Goal: Task Accomplishment & Management: Manage account settings

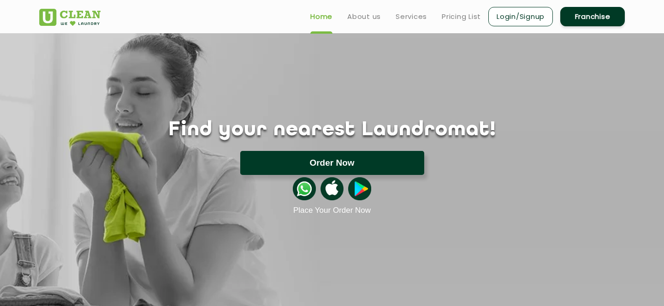
click at [301, 170] on button "Order Now" at bounding box center [332, 163] width 184 height 24
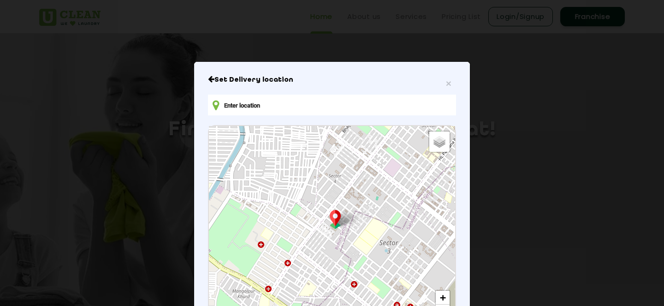
click at [361, 105] on input "text" at bounding box center [332, 105] width 248 height 21
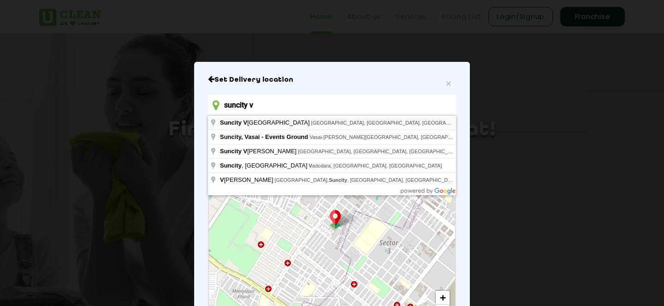
type input "suncity v"
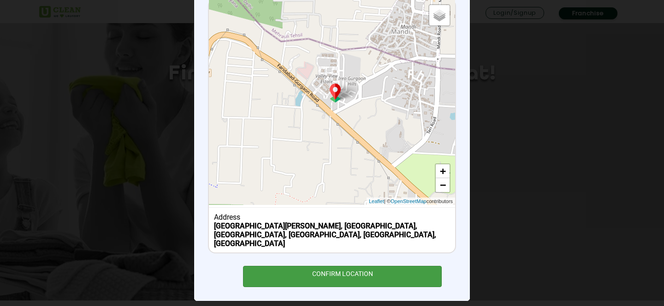
scroll to position [56, 0]
click at [349, 266] on div "CONFIRM LOCATION" at bounding box center [342, 276] width 199 height 21
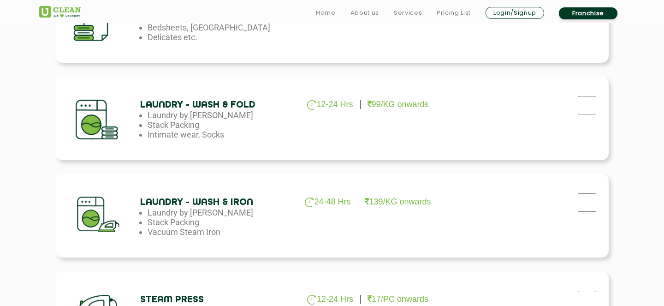
scroll to position [492, 0]
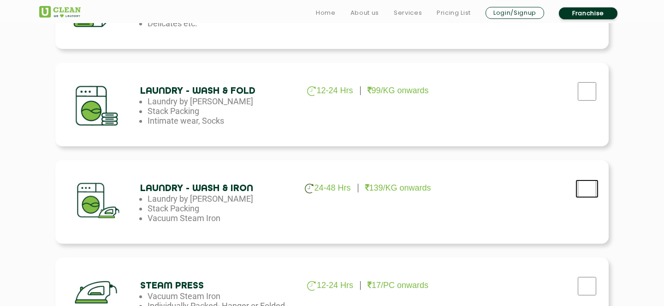
checkbox input "true"
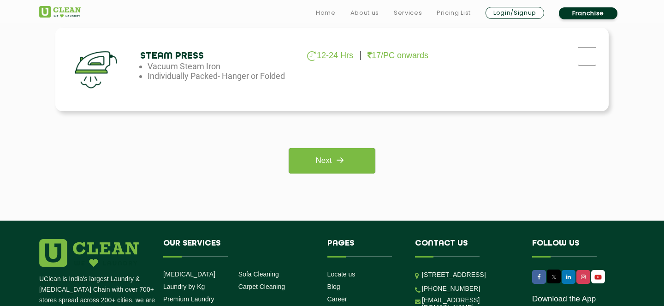
scroll to position [723, 0]
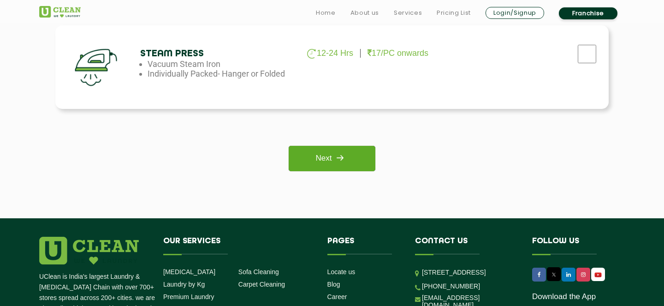
click at [348, 163] on img at bounding box center [340, 157] width 17 height 17
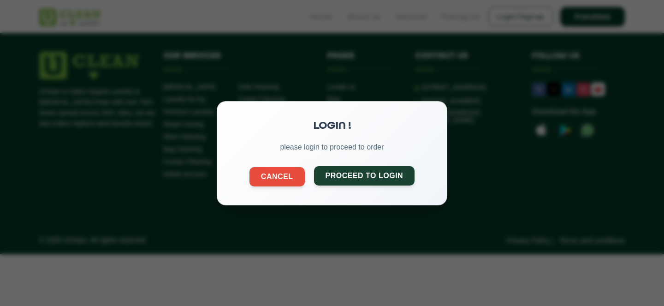
click at [347, 176] on button "Proceed to Login" at bounding box center [364, 175] width 101 height 19
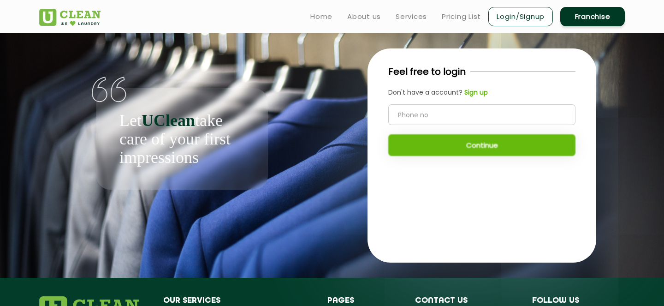
click at [423, 118] on input "tel" at bounding box center [481, 114] width 187 height 21
type input "9962833344"
click at [448, 153] on button "Continue" at bounding box center [481, 145] width 187 height 22
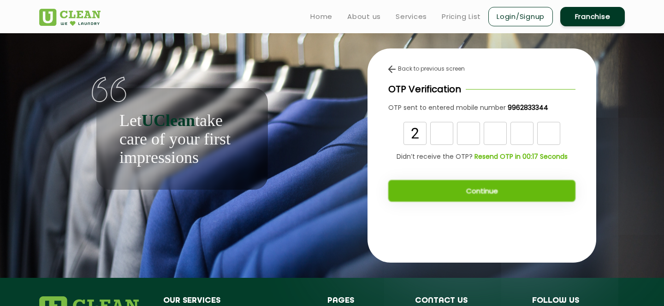
type input "2"
type input "6"
type input "4"
type input "0"
type input "6"
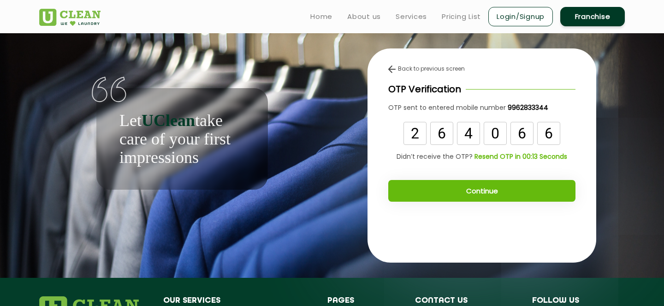
type input "6"
click at [543, 189] on button "Continue" at bounding box center [481, 191] width 187 height 22
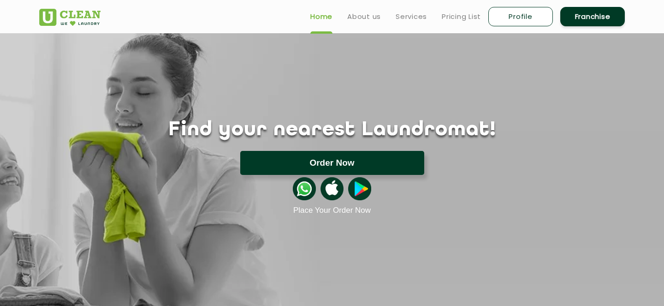
click at [307, 155] on button "Order Now" at bounding box center [332, 163] width 184 height 24
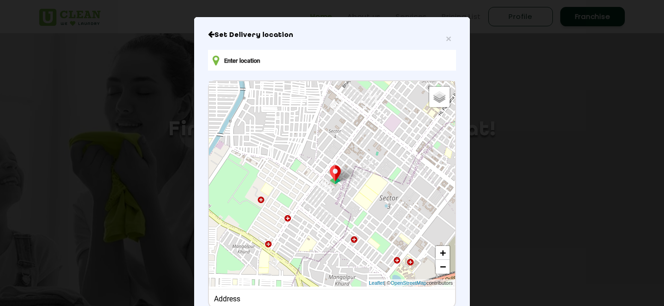
scroll to position [18, 0]
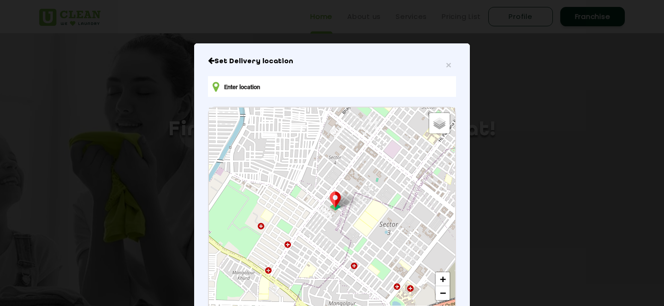
click at [318, 81] on input "text" at bounding box center [332, 86] width 248 height 21
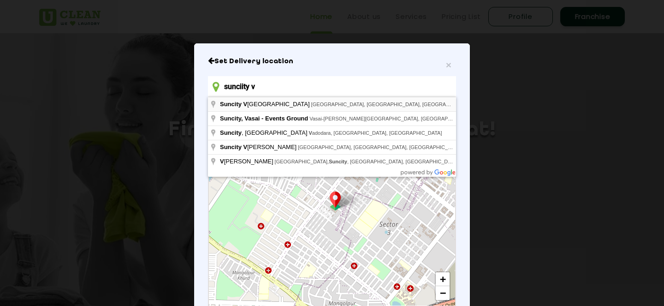
type input "[GEOGRAPHIC_DATA][PERSON_NAME], [GEOGRAPHIC_DATA], [GEOGRAPHIC_DATA], [GEOGRAPH…"
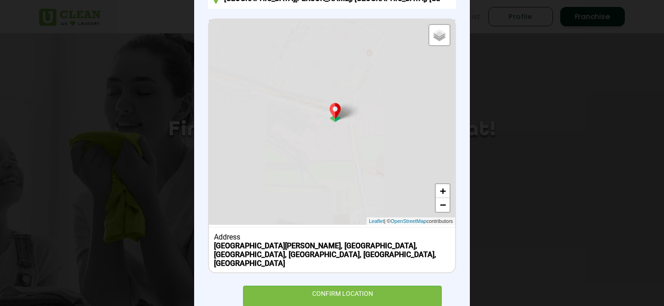
scroll to position [126, 0]
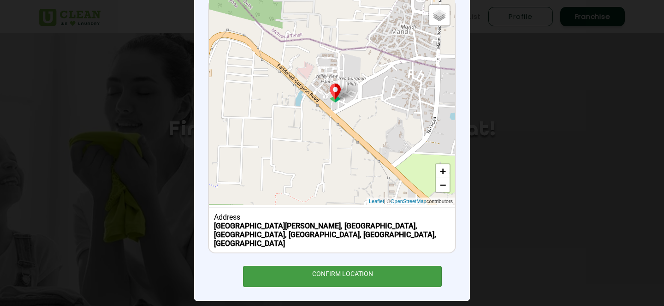
click at [349, 271] on div "CONFIRM LOCATION" at bounding box center [342, 276] width 199 height 21
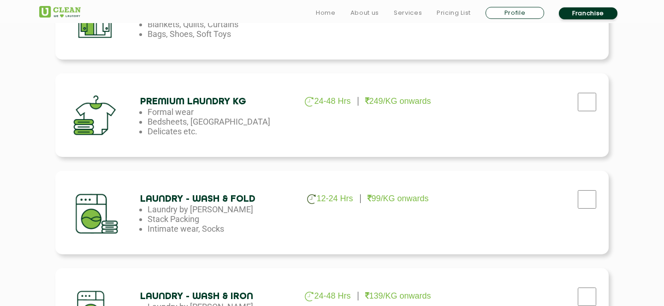
scroll to position [451, 0]
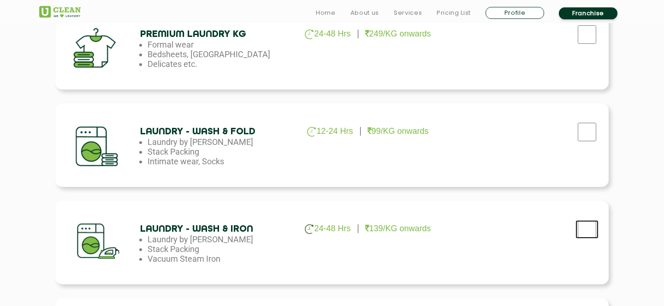
checkbox input "true"
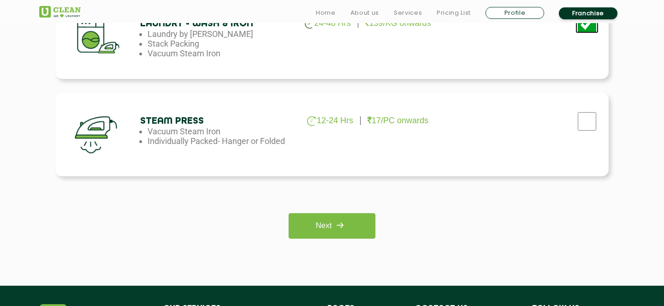
scroll to position [665, 0]
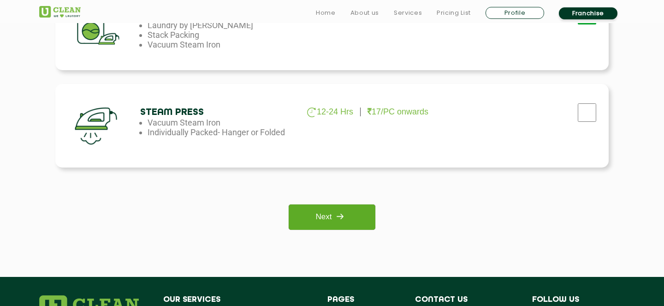
click at [342, 213] on img at bounding box center [340, 216] width 17 height 17
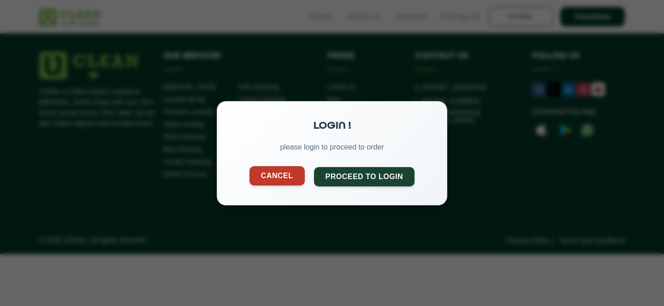
click at [284, 170] on button "Cancel" at bounding box center [276, 175] width 55 height 19
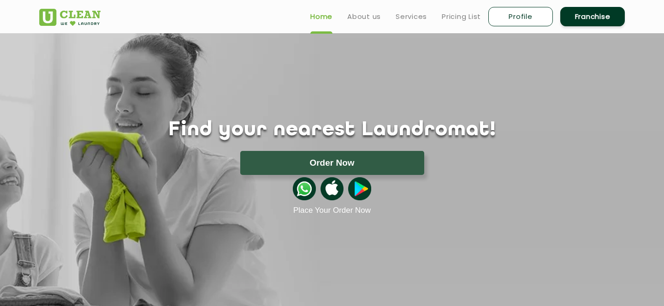
click at [502, 17] on link "Profile" at bounding box center [520, 16] width 65 height 19
select select
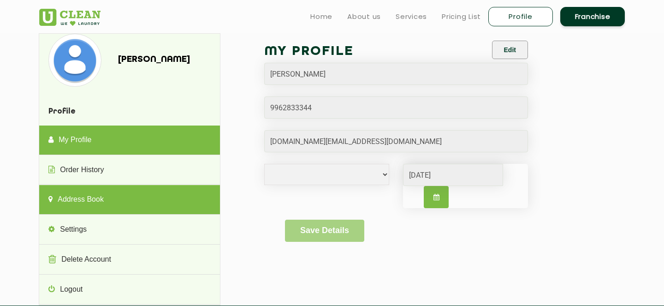
click at [111, 193] on link "Address Book" at bounding box center [129, 200] width 180 height 30
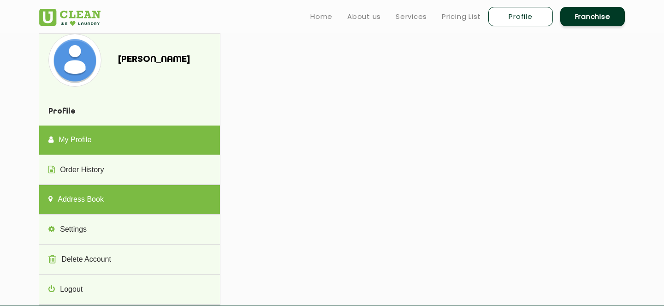
click at [102, 138] on link "My Profile" at bounding box center [129, 140] width 180 height 30
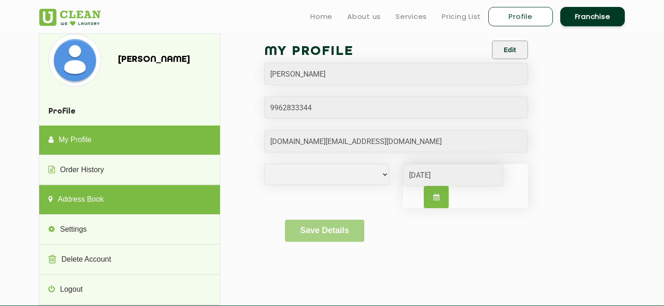
click at [105, 189] on link "Address Book" at bounding box center [129, 200] width 180 height 30
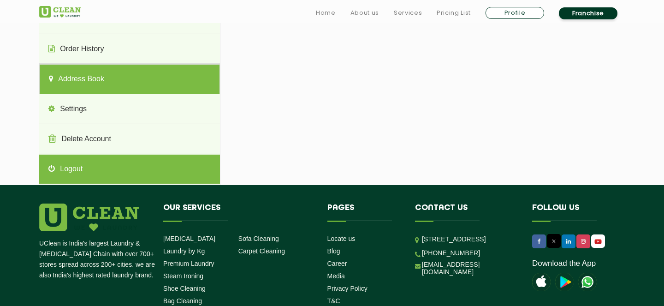
scroll to position [131, 0]
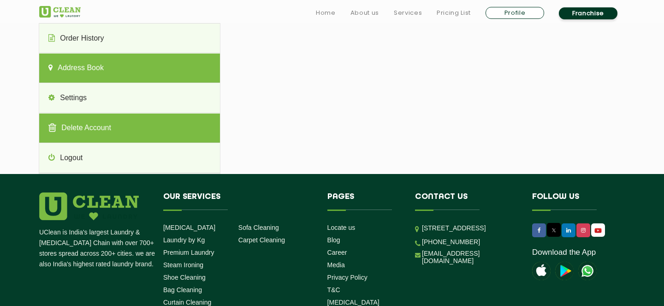
click at [136, 128] on link "Delete Account" at bounding box center [129, 128] width 180 height 30
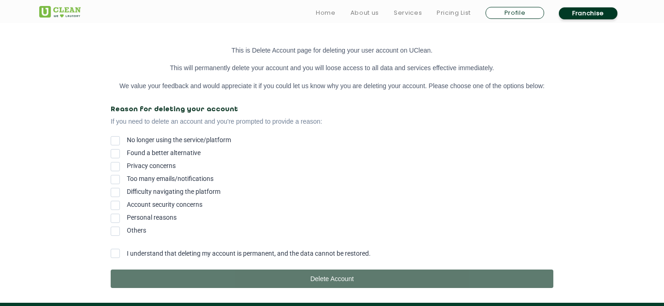
scroll to position [136, 0]
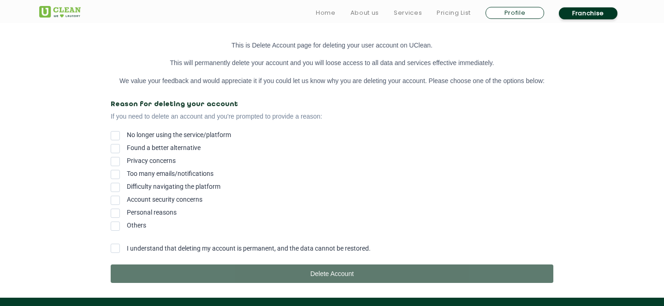
click at [118, 189] on span at bounding box center [115, 187] width 9 height 9
click at [127, 184] on input "Difficulty navigating the platform" at bounding box center [127, 184] width 0 height 0
click at [114, 248] on span at bounding box center [115, 247] width 9 height 9
click at [127, 245] on input "I understand that deleting my account is permanent, and the data cannot be rest…" at bounding box center [127, 245] width 0 height 0
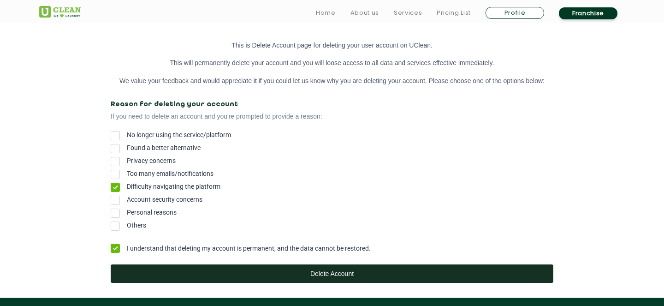
click at [201, 277] on button "Delete Account" at bounding box center [332, 273] width 443 height 18
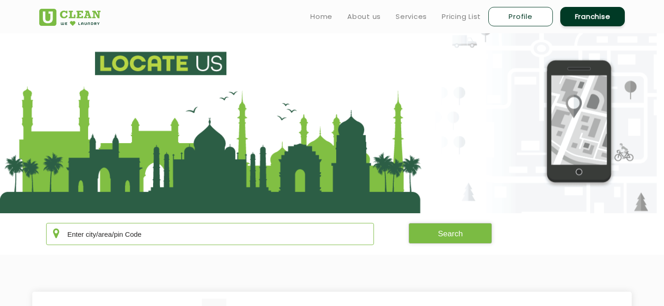
click at [186, 230] on input "text" at bounding box center [210, 234] width 328 height 22
type input "mandi"
click at [442, 235] on button "Search" at bounding box center [451, 233] width 84 height 21
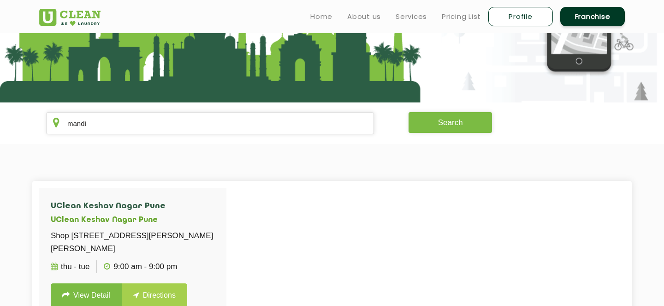
scroll to position [99, 0]
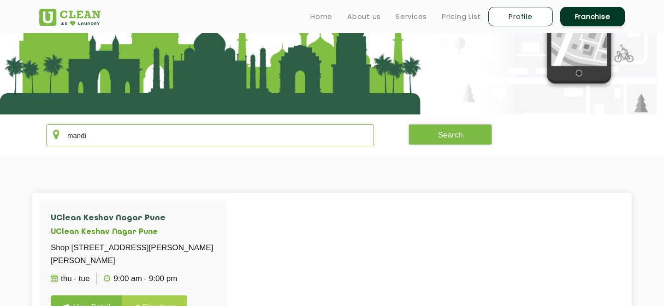
drag, startPoint x: 113, startPoint y: 137, endPoint x: 67, endPoint y: 132, distance: 46.4
click at [67, 132] on input "mandi" at bounding box center [210, 135] width 328 height 22
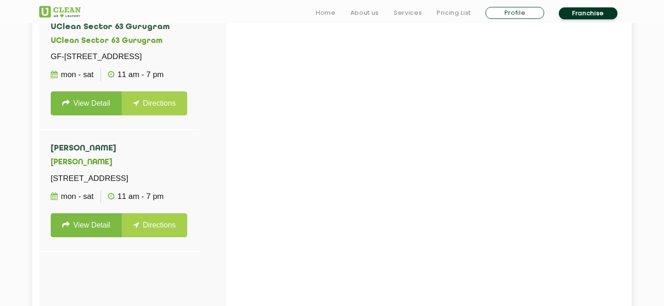
scroll to position [293, 0]
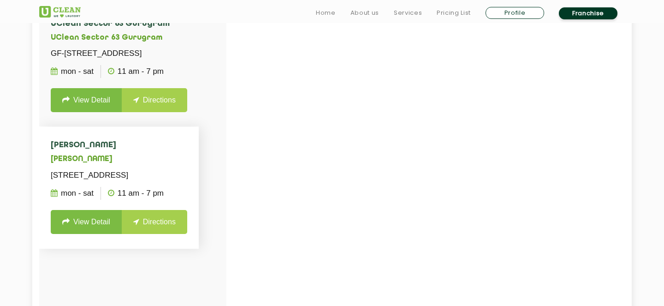
type input "paras"
click at [87, 234] on link "View Detail" at bounding box center [86, 222] width 71 height 24
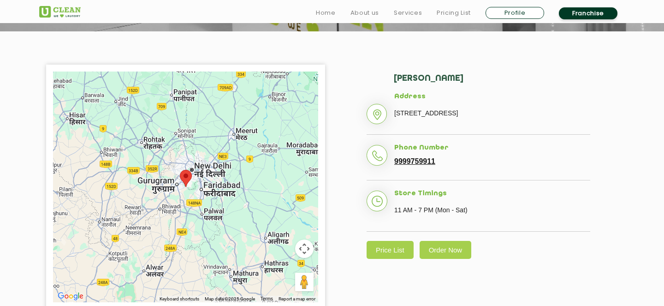
scroll to position [212, 0]
